Goal: Task Accomplishment & Management: Manage account settings

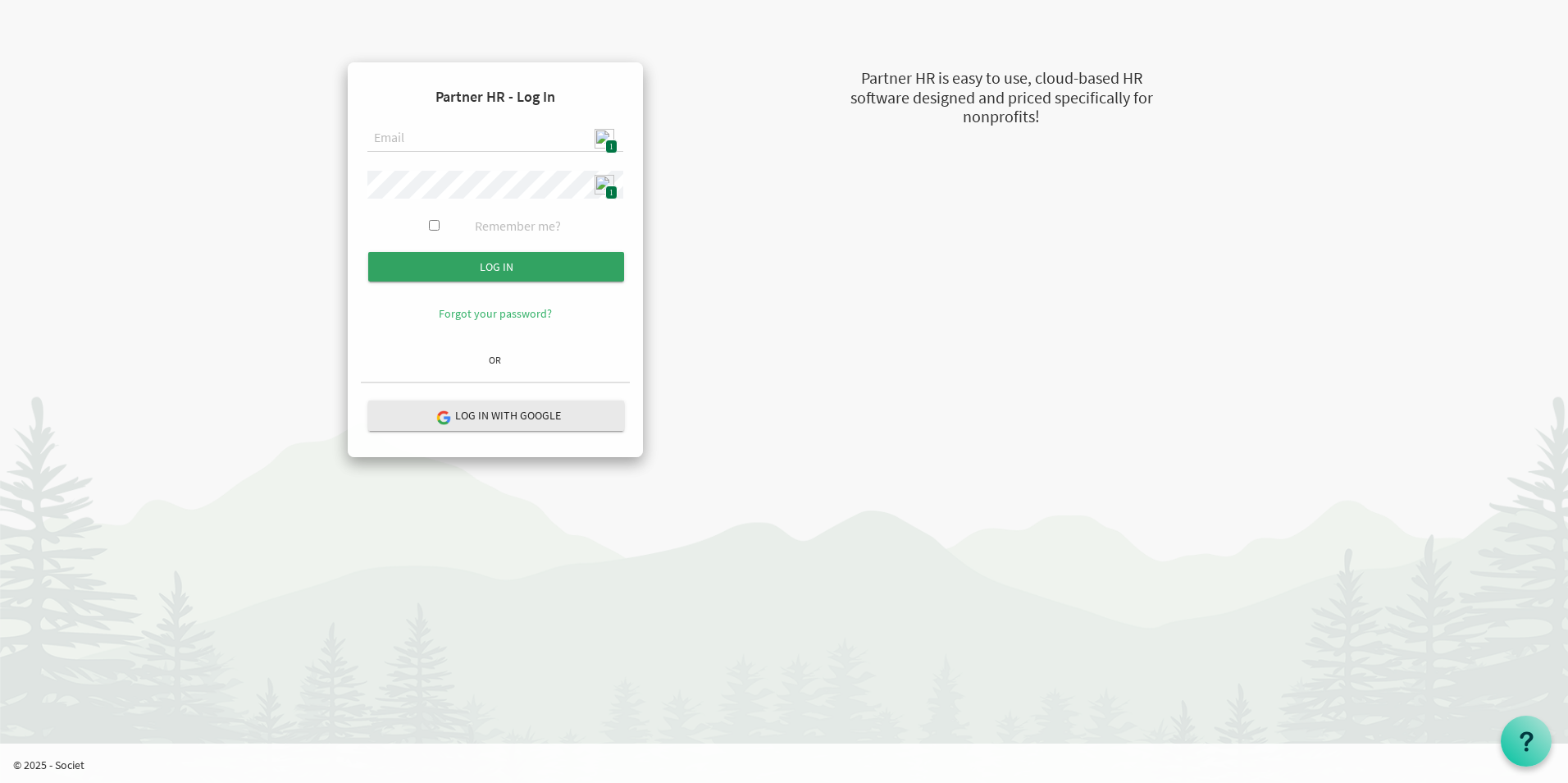
type input "admin@stepind.org"
click at [558, 259] on input "Log in" at bounding box center [496, 267] width 256 height 30
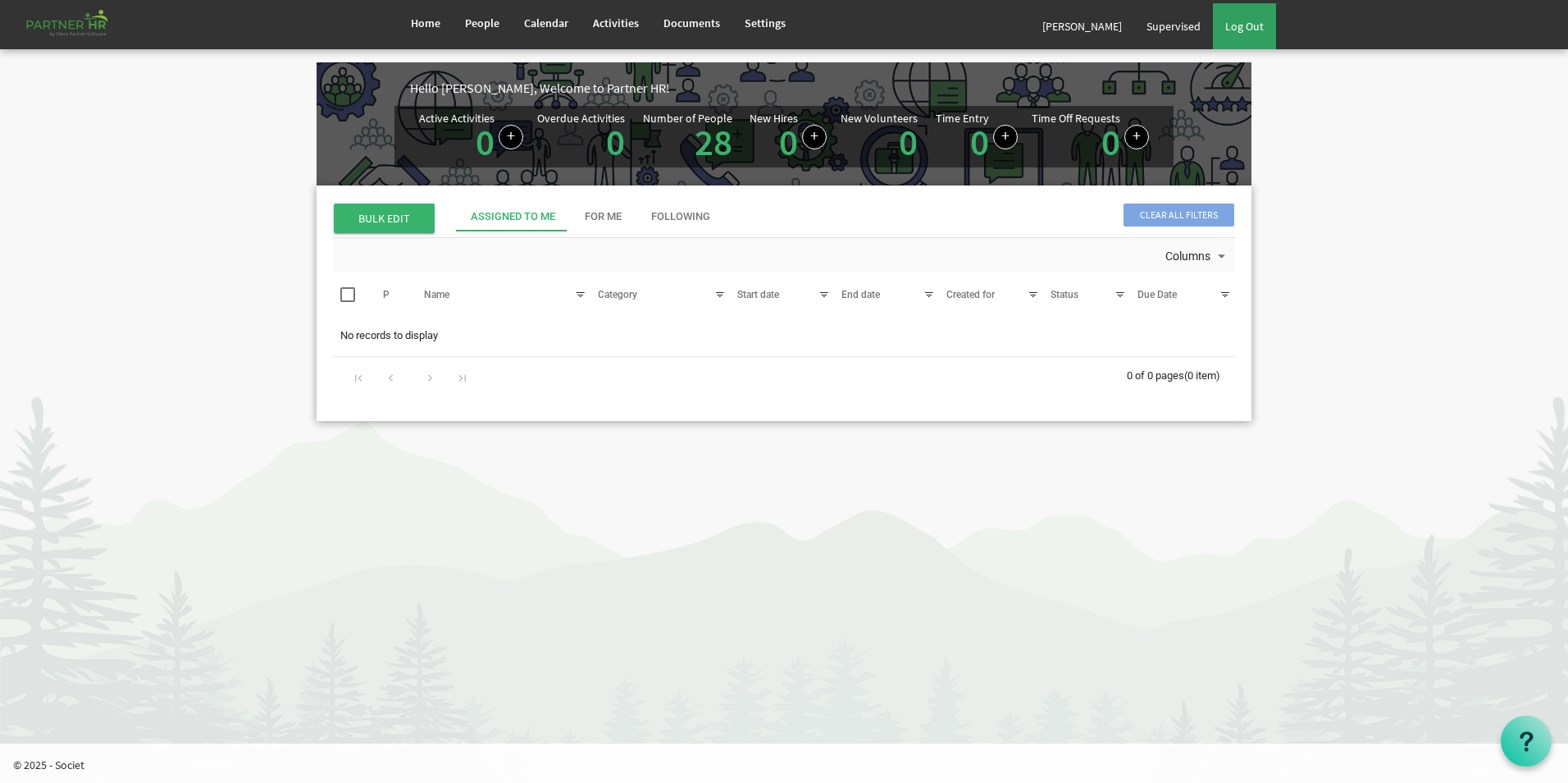
click at [1280, 22] on div "Home People Calendar" at bounding box center [784, 24] width 1568 height 49
click at [1269, 25] on link "Log Out" at bounding box center [1244, 27] width 63 height 46
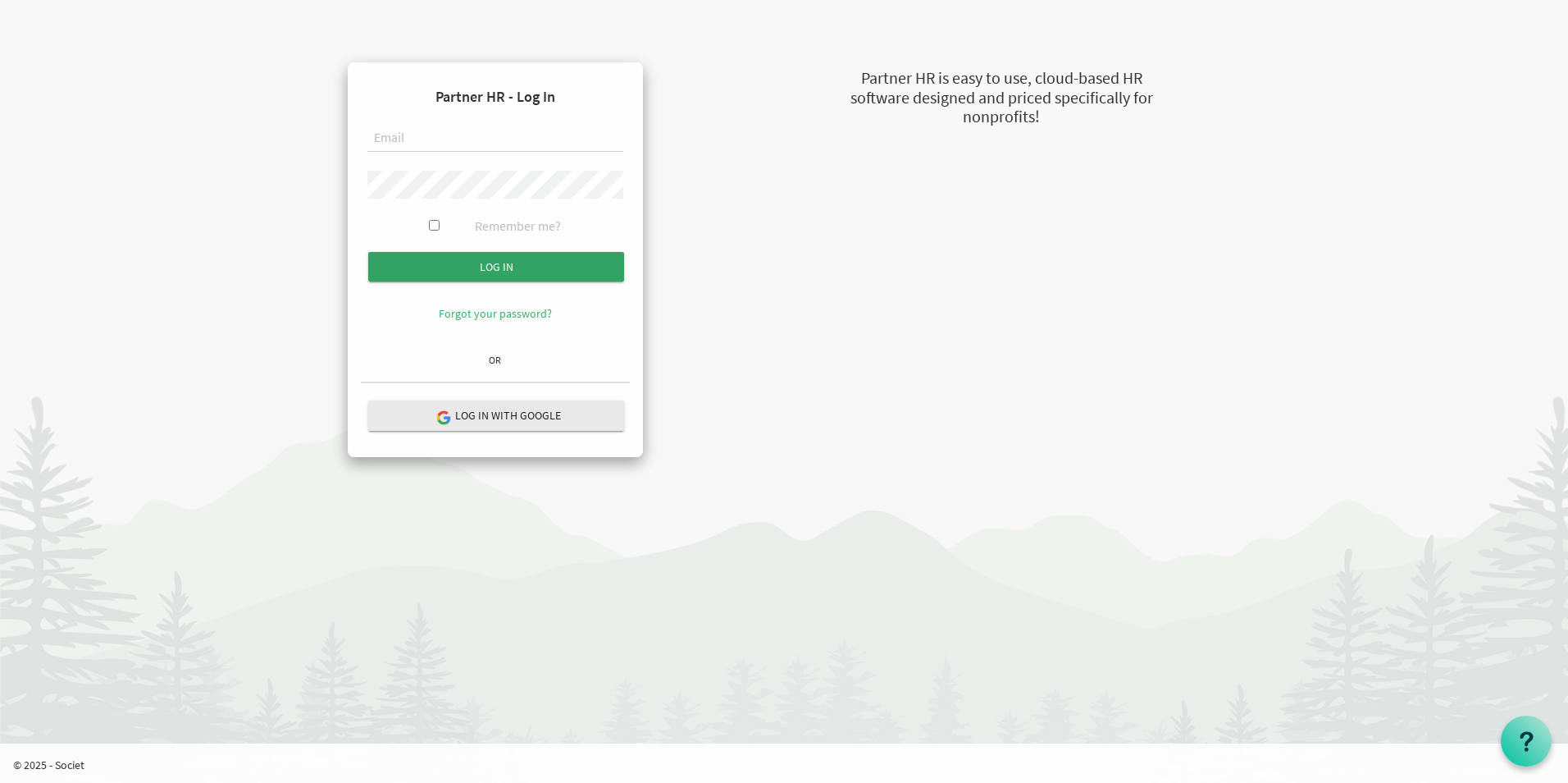
type input "admin@stepind.org"
click at [499, 269] on input "Log in" at bounding box center [496, 267] width 256 height 30
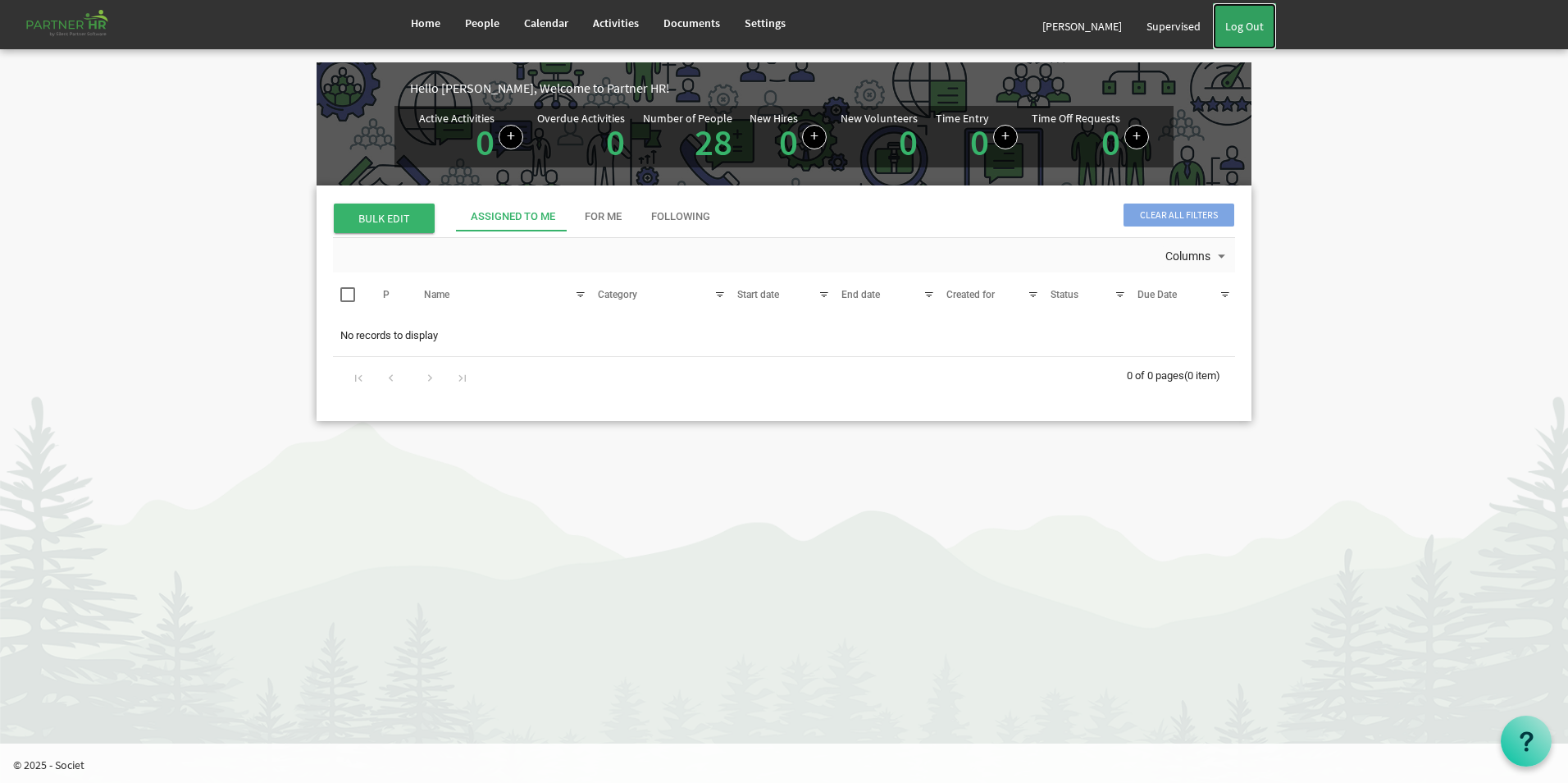
click at [1249, 28] on link "Log Out" at bounding box center [1244, 27] width 63 height 46
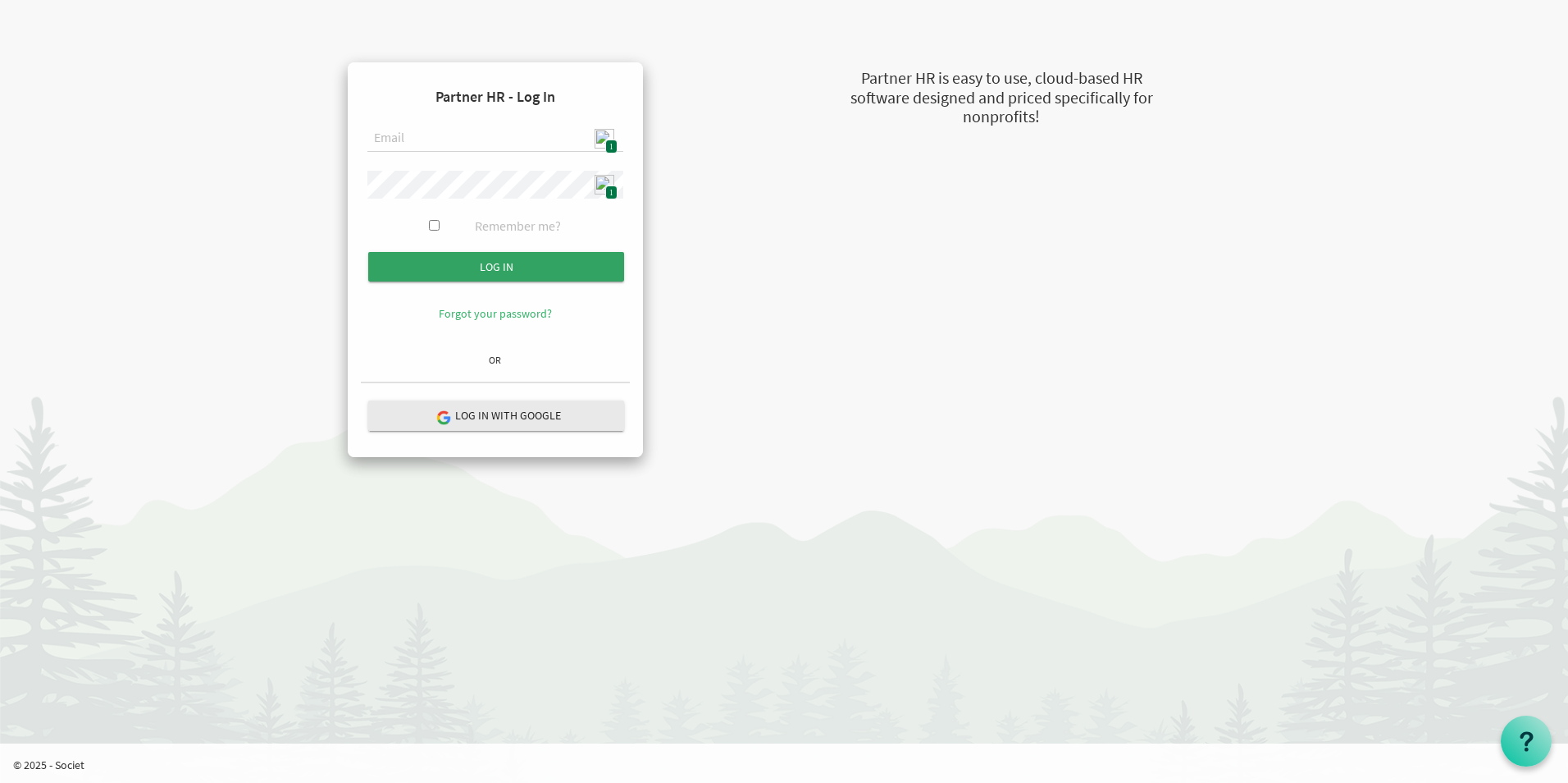
type input "admin@stepind.org"
click at [510, 271] on input "Log in" at bounding box center [496, 267] width 256 height 30
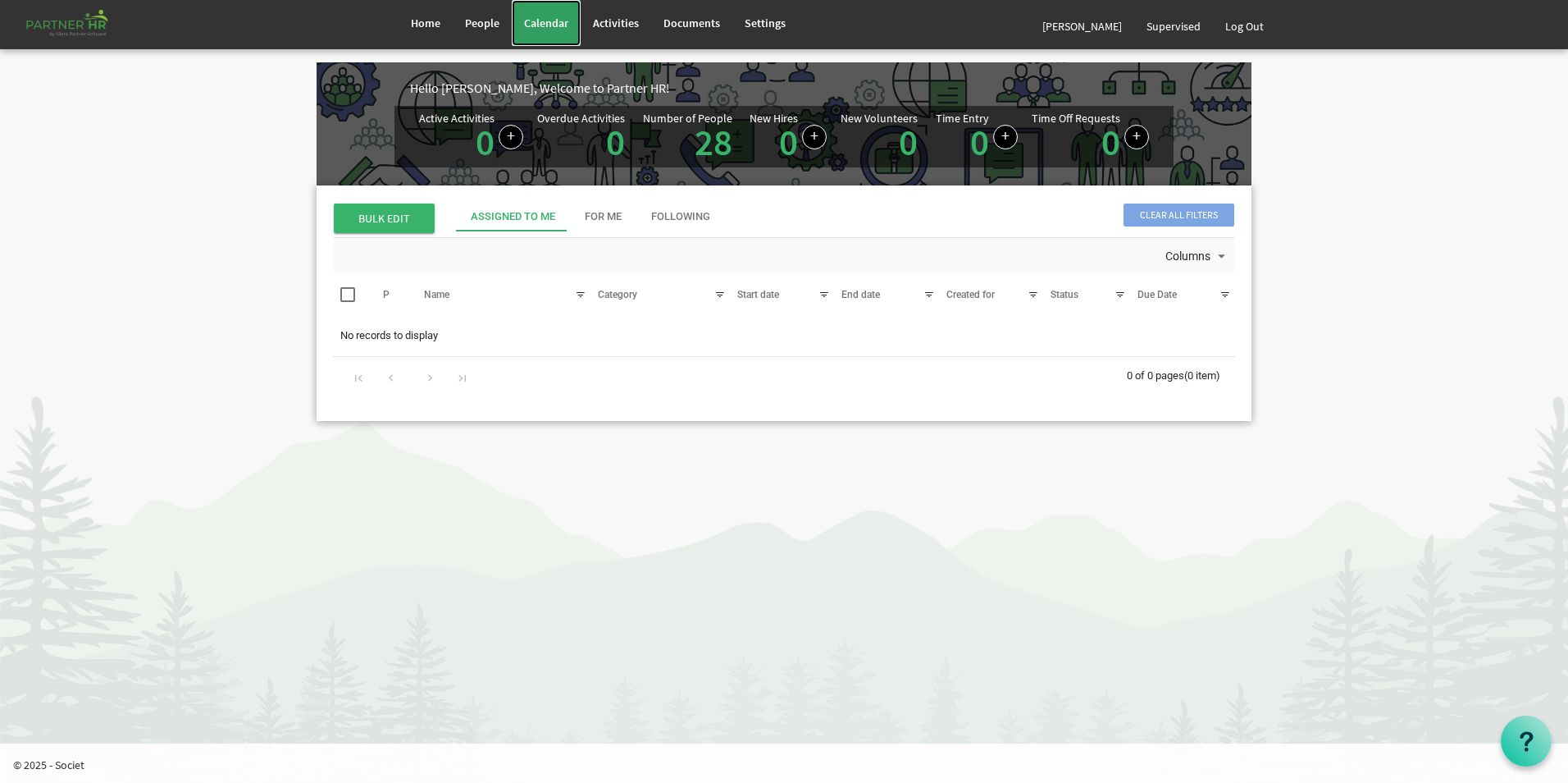
click at [556, 29] on span "Calendar" at bounding box center [546, 23] width 44 height 15
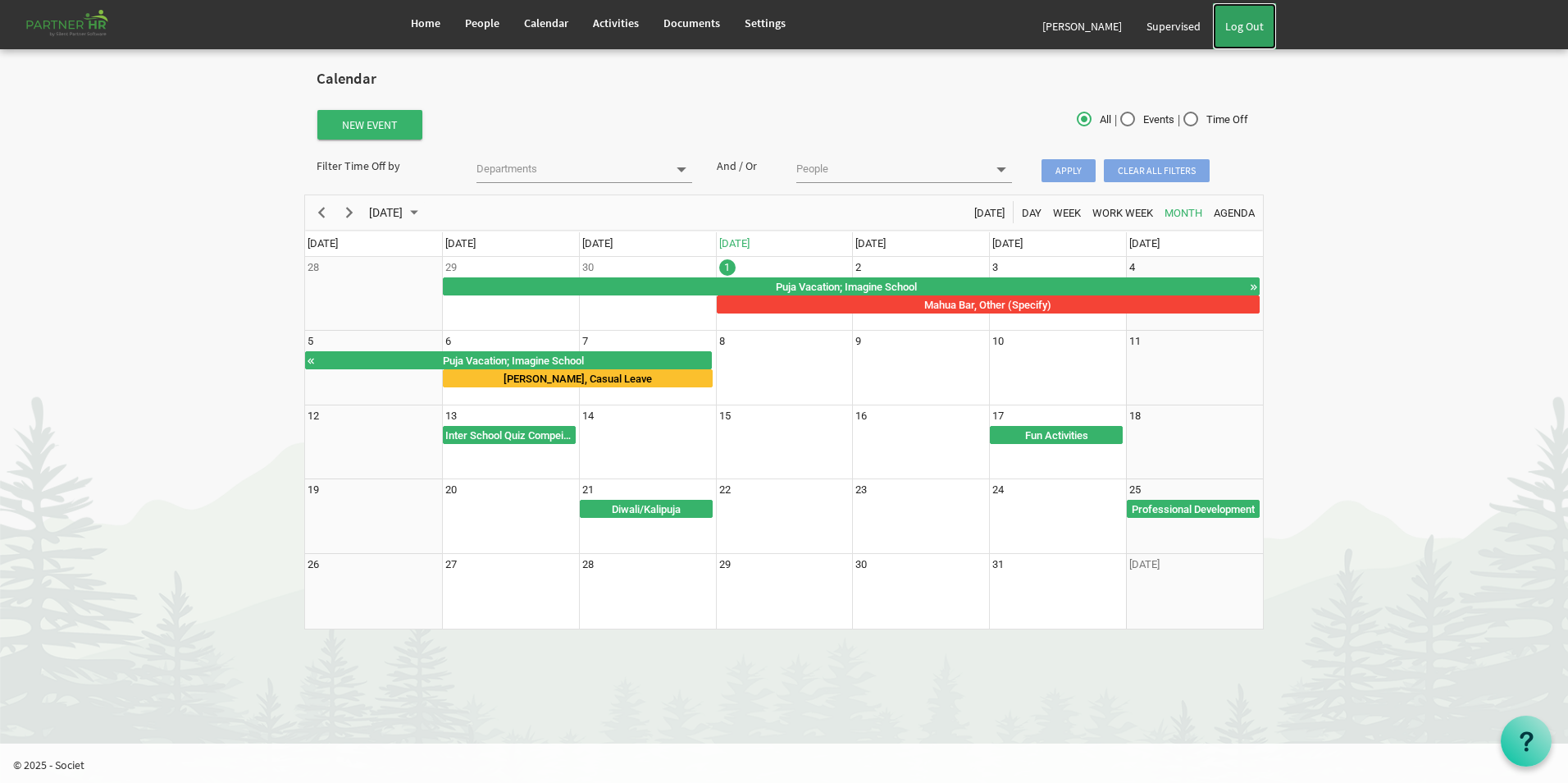
click at [1261, 29] on link "Log Out" at bounding box center [1244, 27] width 63 height 46
